Goal: Task Accomplishment & Management: Manage account settings

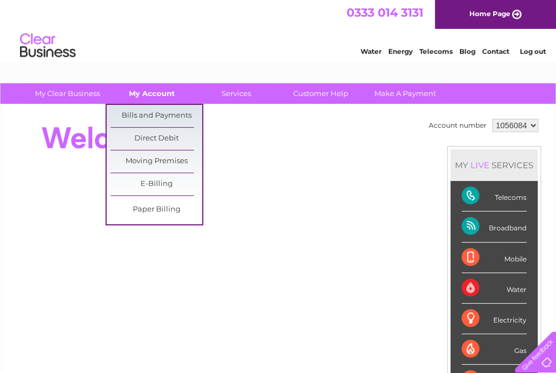
click at [151, 98] on link "My Account" at bounding box center [152, 93] width 92 height 21
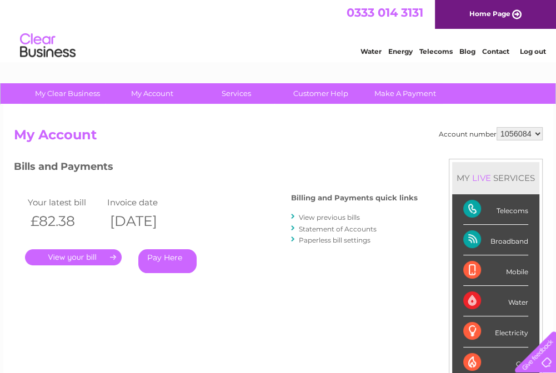
click at [78, 259] on link "." at bounding box center [73, 258] width 97 height 16
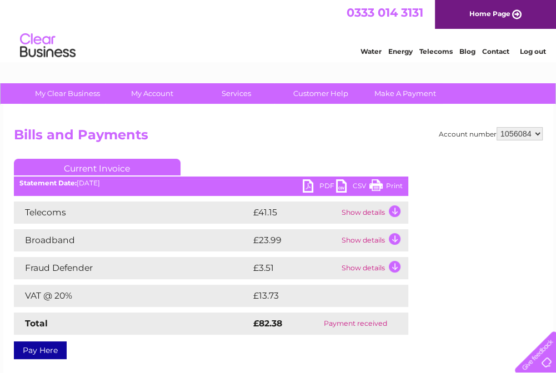
click at [310, 185] on link "PDF" at bounding box center [319, 188] width 33 height 16
